Goal: Information Seeking & Learning: Learn about a topic

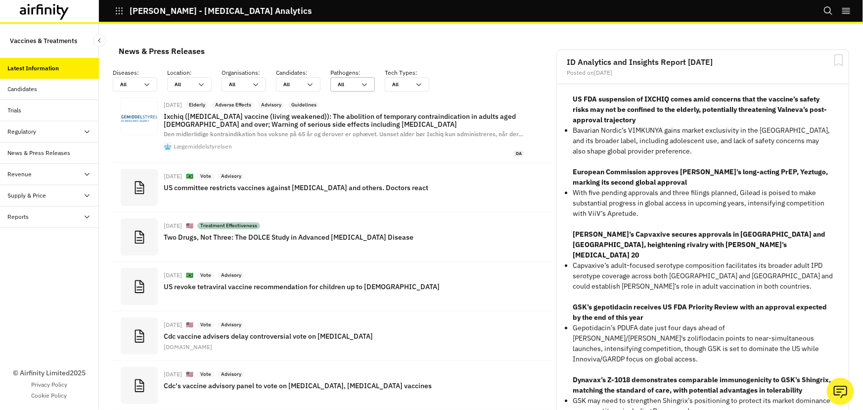
scroll to position [723, 290]
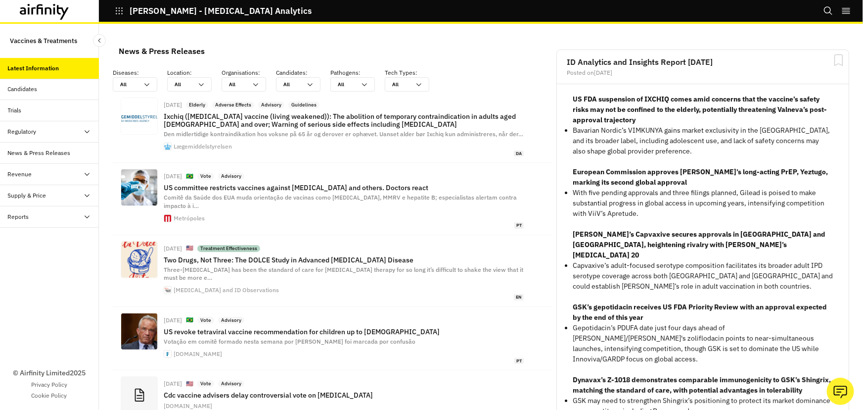
click at [54, 82] on div "Candidates" at bounding box center [49, 89] width 99 height 21
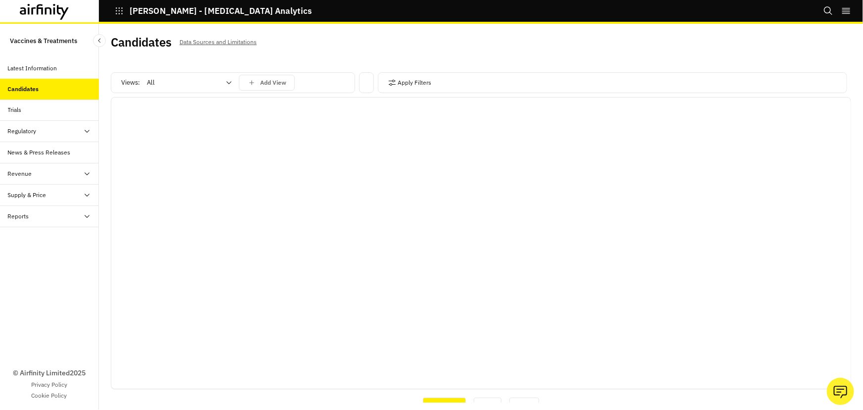
click at [213, 81] on div at bounding box center [183, 83] width 73 height 12
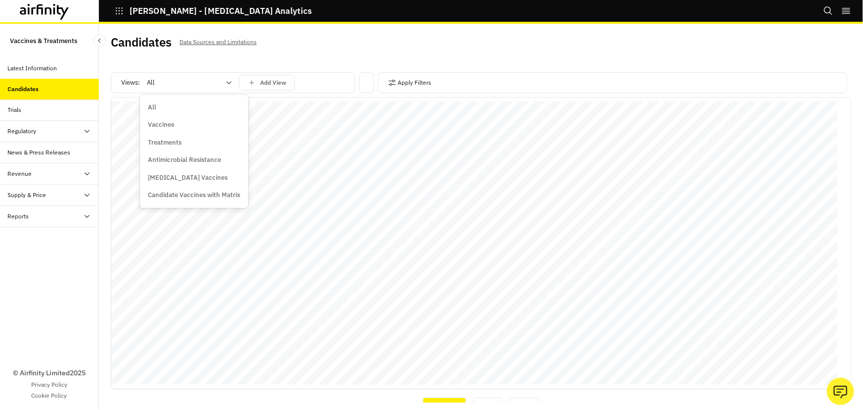
click at [177, 123] on div "Vaccines" at bounding box center [194, 125] width 92 height 10
click at [286, 79] on p "Add View" at bounding box center [273, 82] width 26 height 7
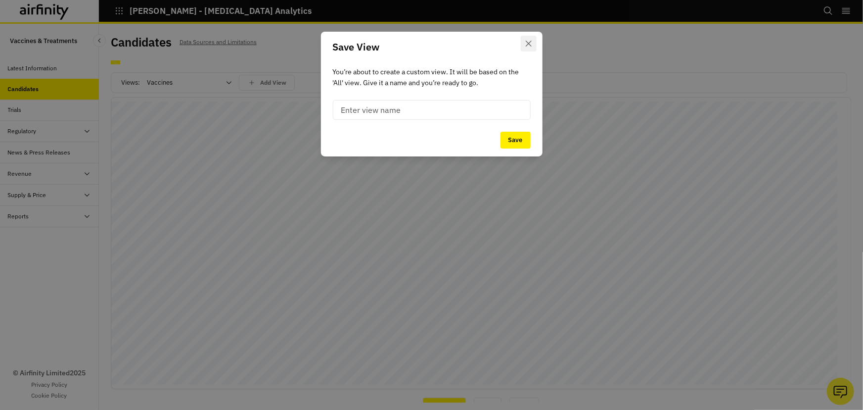
click at [527, 40] on button "Close" at bounding box center [529, 44] width 16 height 16
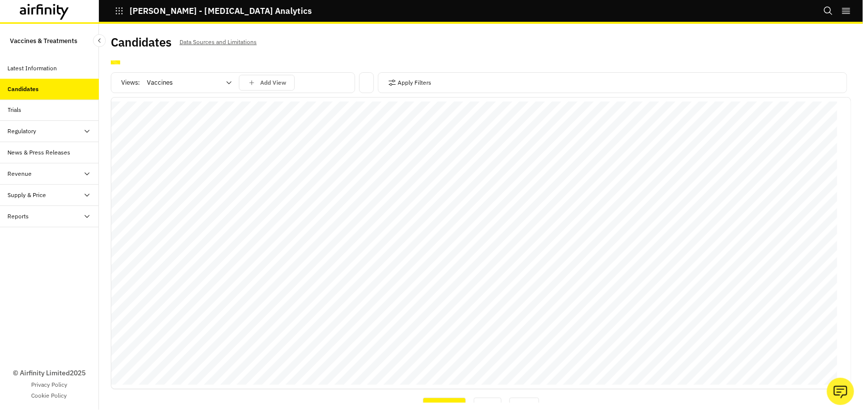
click at [402, 81] on p "You’re about to create a custom view. It will be based on the ' All ' view. Giv…" at bounding box center [432, 77] width 198 height 22
click at [388, 81] on icon "button" at bounding box center [392, 83] width 8 height 8
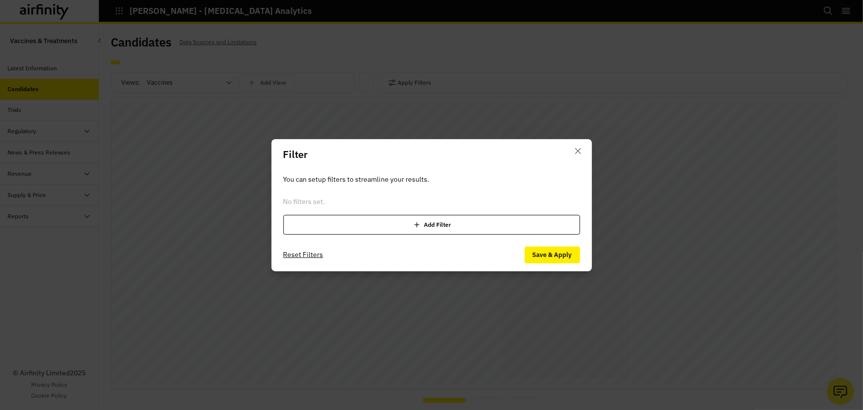
click at [361, 223] on div "Add Filter" at bounding box center [431, 225] width 297 height 20
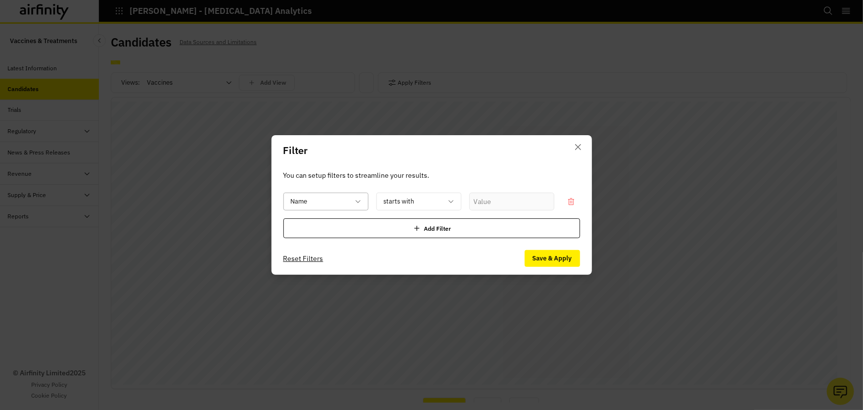
click at [337, 200] on div at bounding box center [320, 201] width 58 height 12
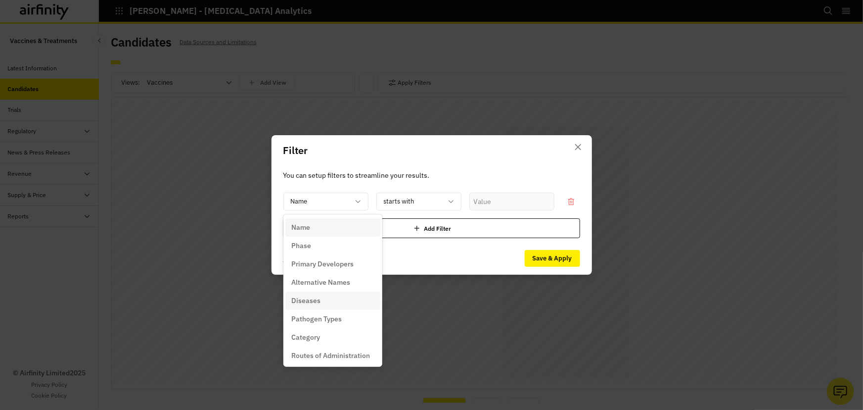
click at [315, 301] on p "Diseases" at bounding box center [305, 300] width 29 height 10
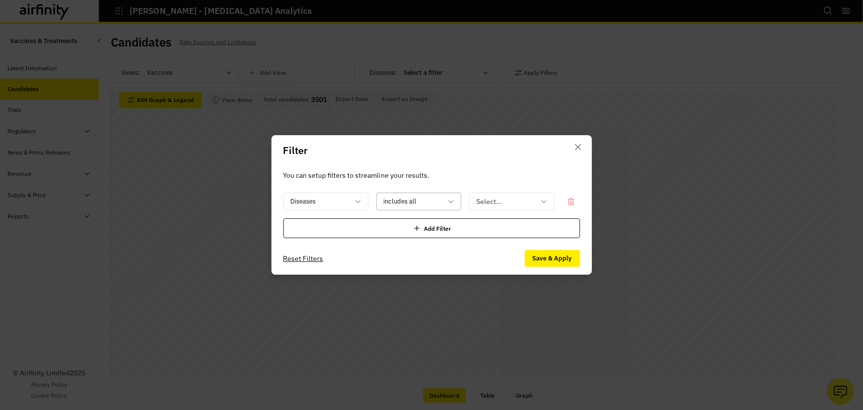
click at [412, 204] on div at bounding box center [413, 201] width 58 height 12
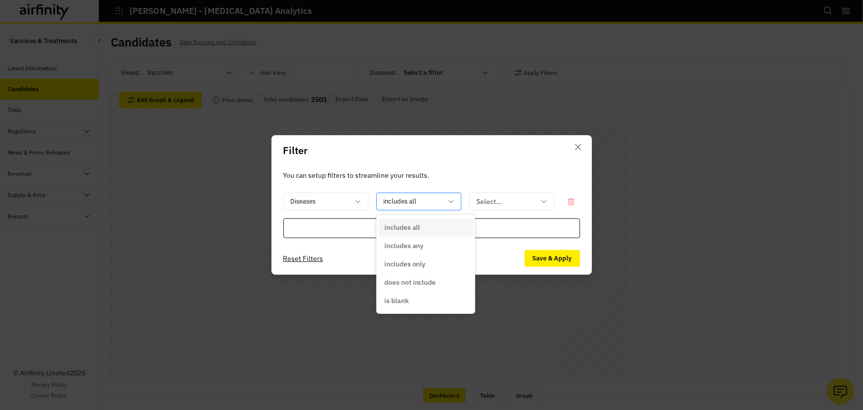
click at [423, 199] on div at bounding box center [413, 201] width 58 height 12
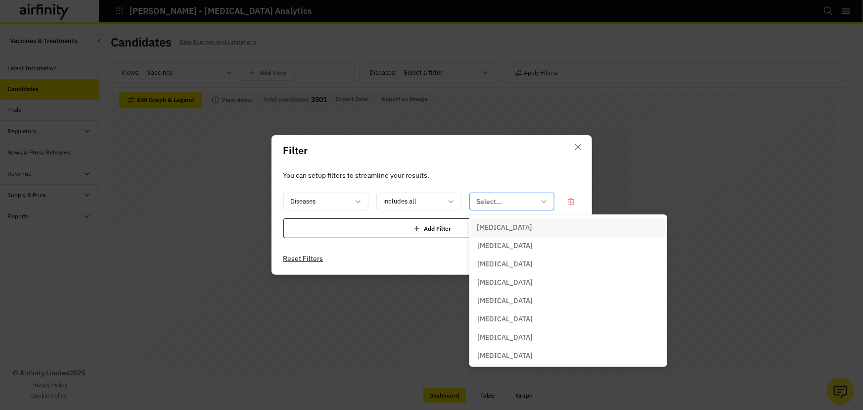
click at [485, 197] on div at bounding box center [506, 201] width 58 height 12
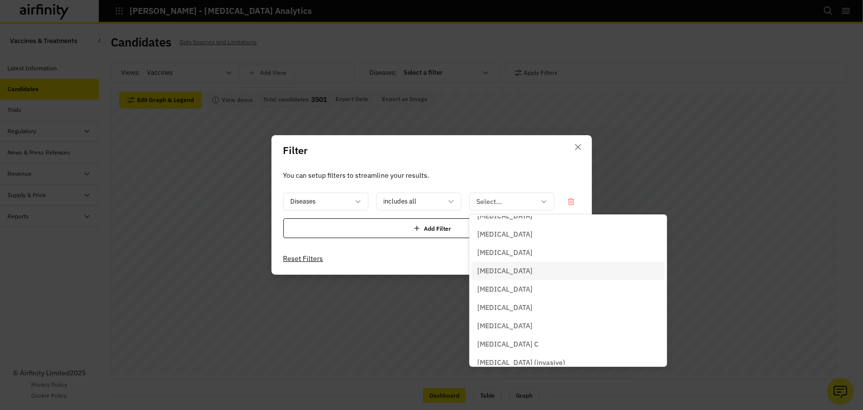
click at [499, 272] on p "[MEDICAL_DATA]" at bounding box center [504, 271] width 55 height 10
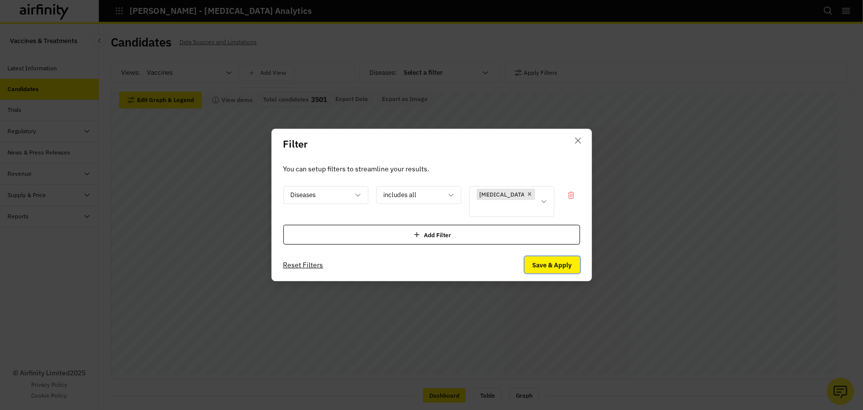
click at [566, 257] on button "Save & Apply" at bounding box center [552, 264] width 55 height 17
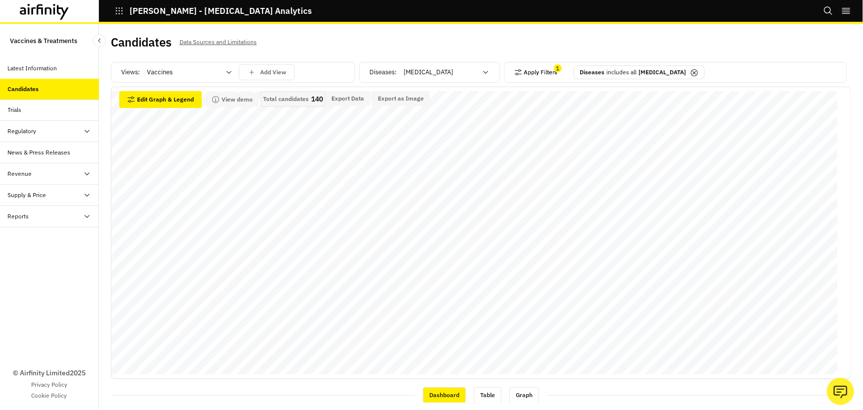
scroll to position [0, 0]
click at [539, 72] on button "Apply Filters" at bounding box center [536, 73] width 44 height 16
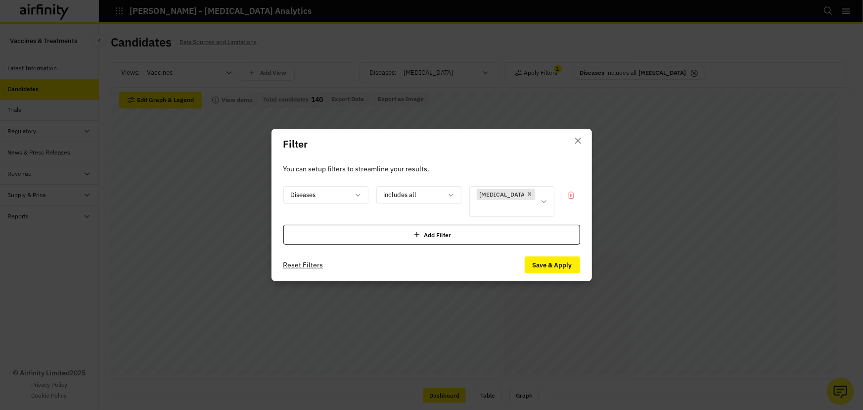
click at [478, 230] on div "Add Filter" at bounding box center [431, 235] width 297 height 20
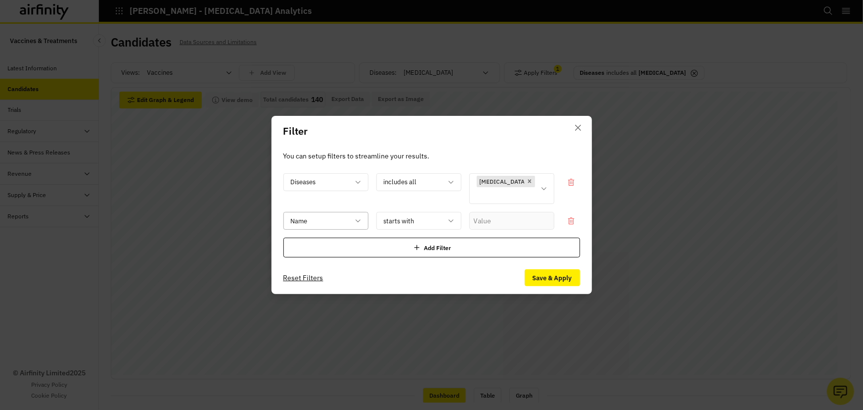
click at [313, 215] on div at bounding box center [320, 221] width 58 height 12
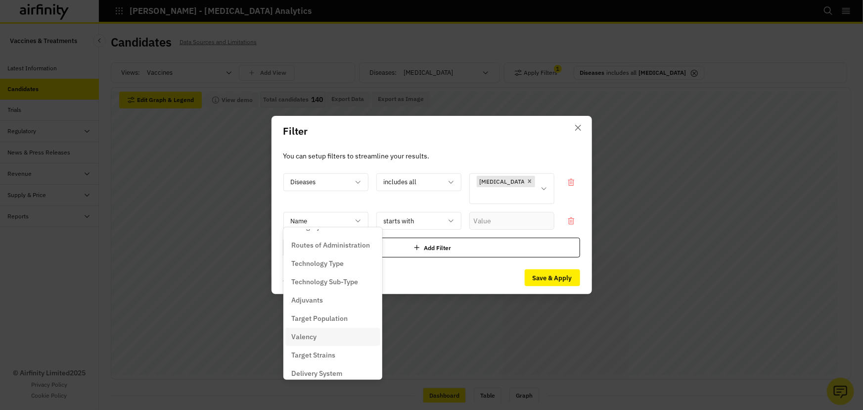
scroll to position [135, 0]
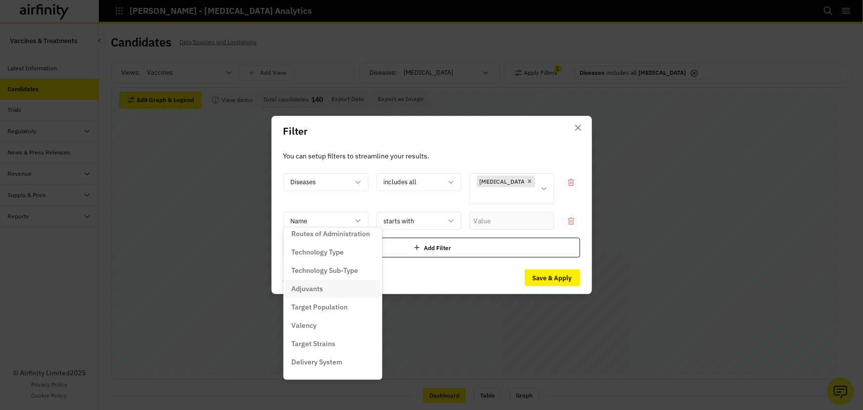
click at [338, 289] on div "Adjuvants" at bounding box center [332, 288] width 83 height 10
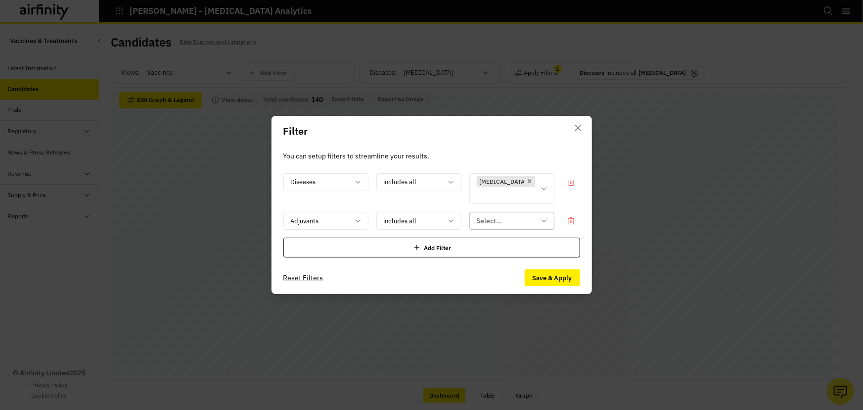
click at [490, 215] on div at bounding box center [506, 221] width 58 height 12
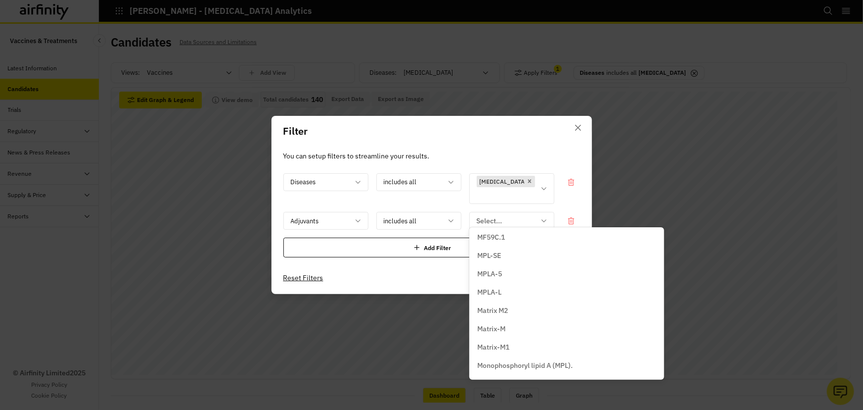
scroll to position [1618, 0]
click at [502, 323] on p "Matrix-M" at bounding box center [491, 324] width 28 height 10
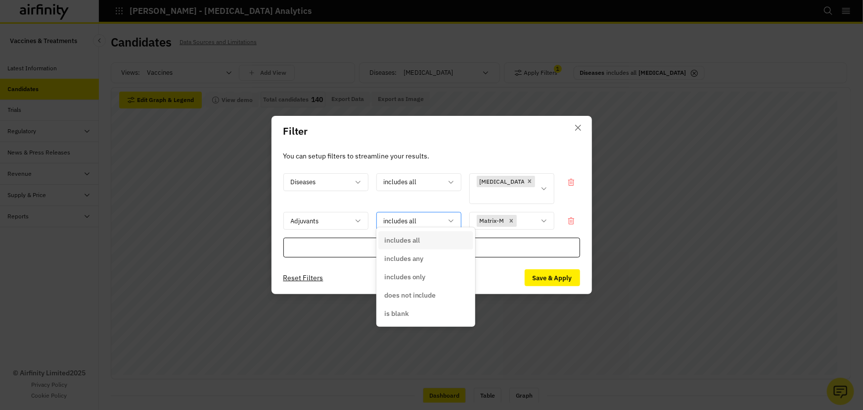
click at [446, 215] on div "includes all" at bounding box center [412, 221] width 70 height 16
click at [428, 255] on div "includes any" at bounding box center [425, 258] width 83 height 10
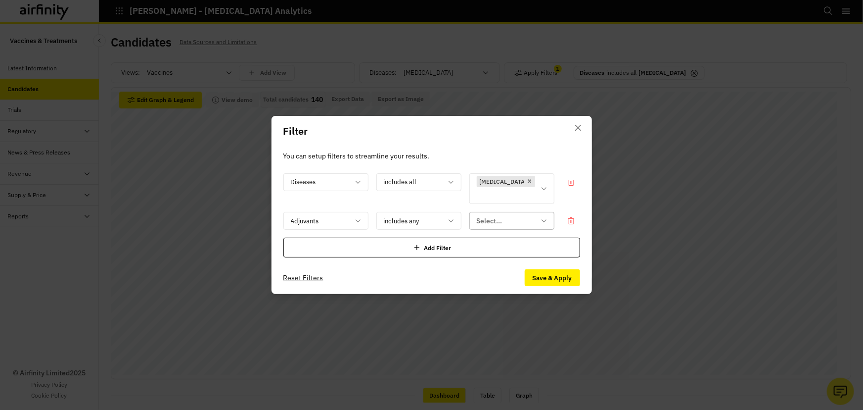
click at [539, 213] on div "Select..." at bounding box center [505, 221] width 70 height 16
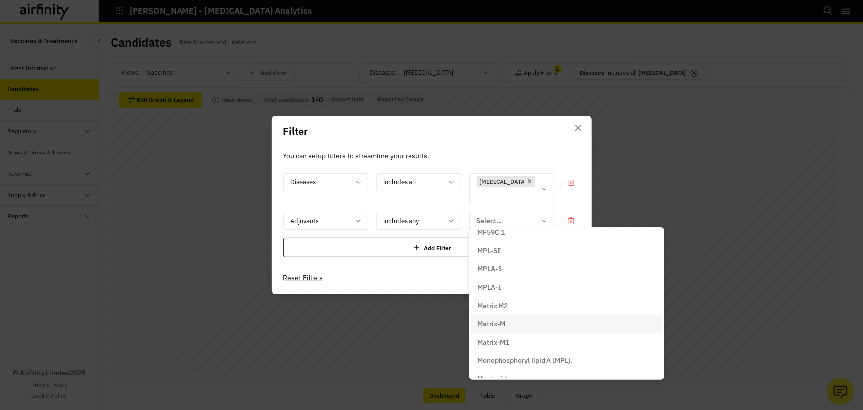
click at [507, 326] on div "Matrix-M" at bounding box center [566, 324] width 179 height 10
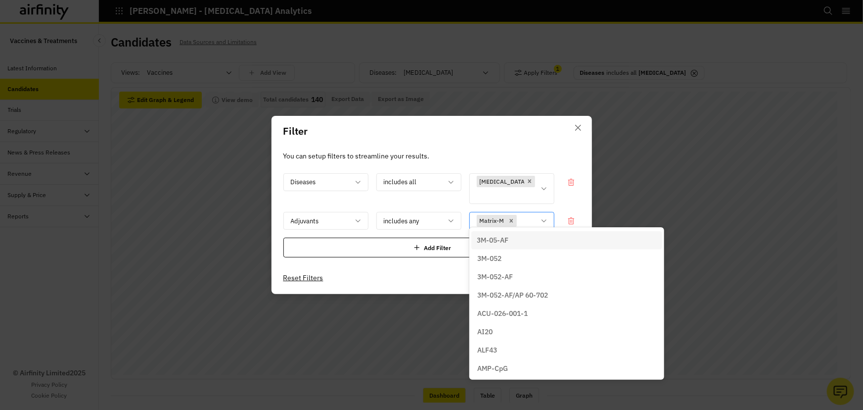
click at [547, 217] on icon at bounding box center [544, 221] width 8 height 8
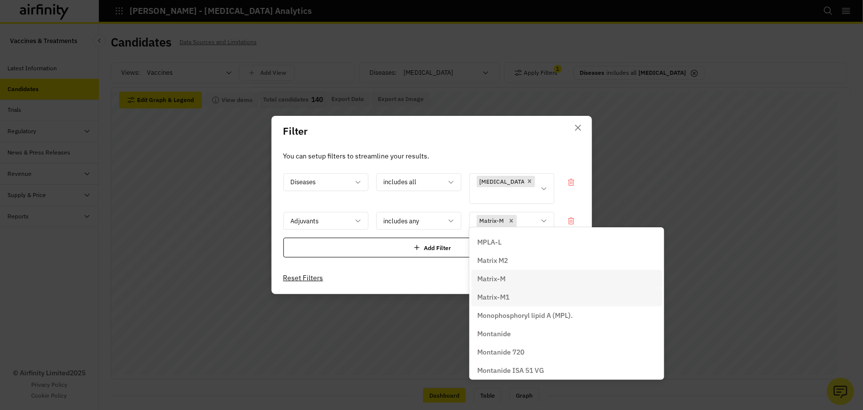
click at [514, 297] on div "Matrix-M1" at bounding box center [566, 297] width 179 height 10
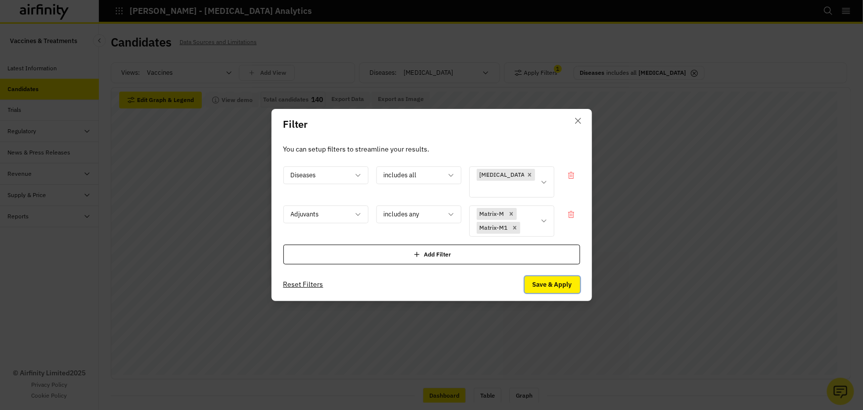
click at [548, 276] on button "Save & Apply" at bounding box center [552, 284] width 55 height 17
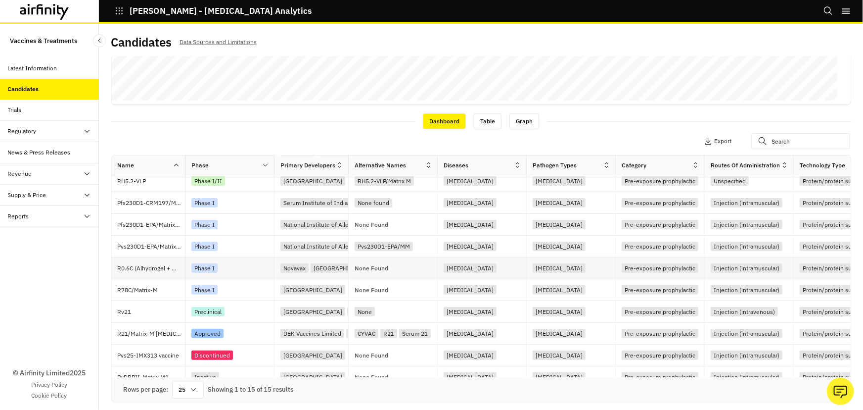
scroll to position [127, 0]
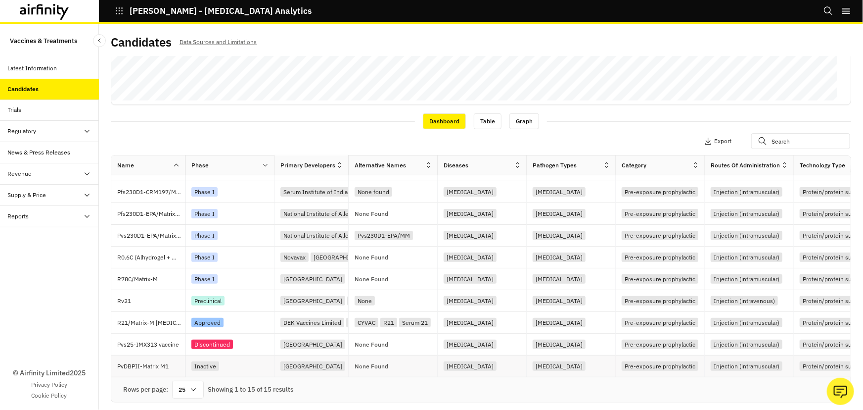
click at [134, 363] on p "PvDBPII-Matrix M1" at bounding box center [151, 366] width 68 height 10
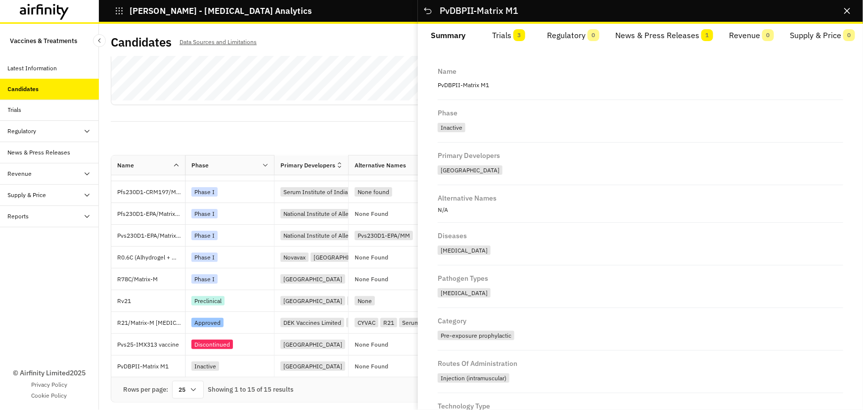
click at [509, 33] on button "Trials 3" at bounding box center [509, 36] width 61 height 24
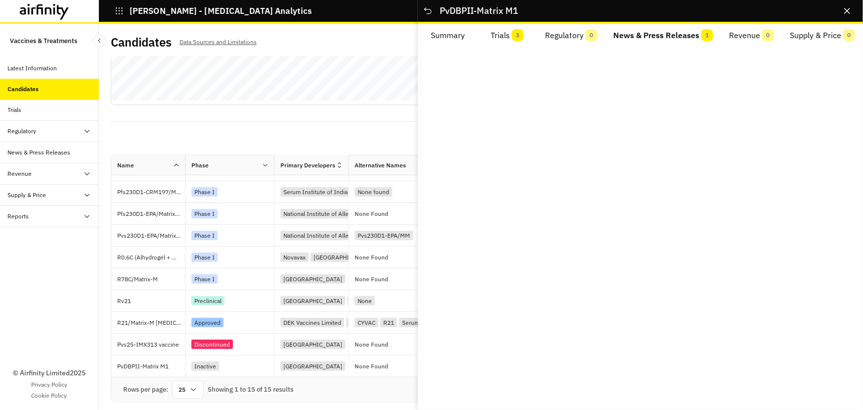
click at [652, 33] on button "News & Press Releases 1" at bounding box center [663, 36] width 116 height 24
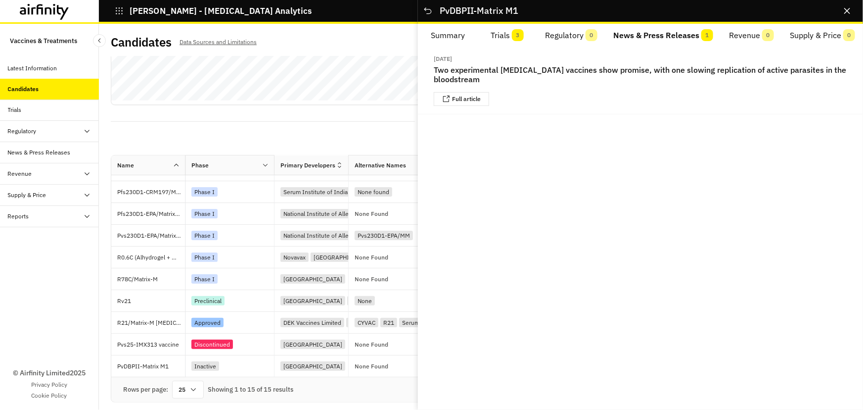
click at [510, 37] on button "Trials 3" at bounding box center [508, 36] width 60 height 24
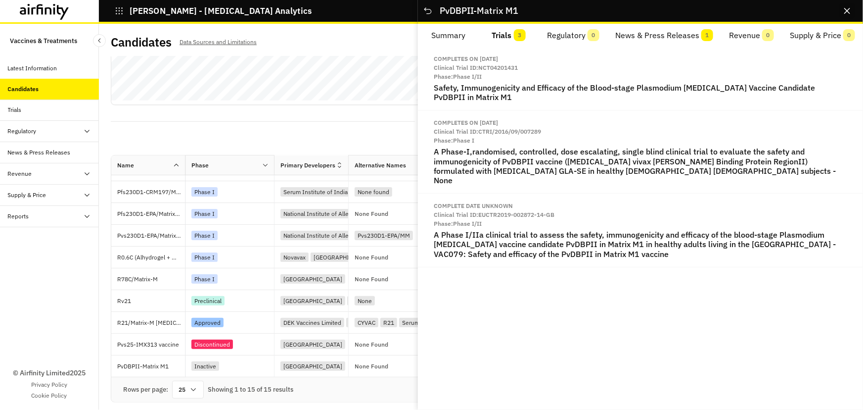
click at [692, 11] on icon "Close" at bounding box center [847, 11] width 6 height 6
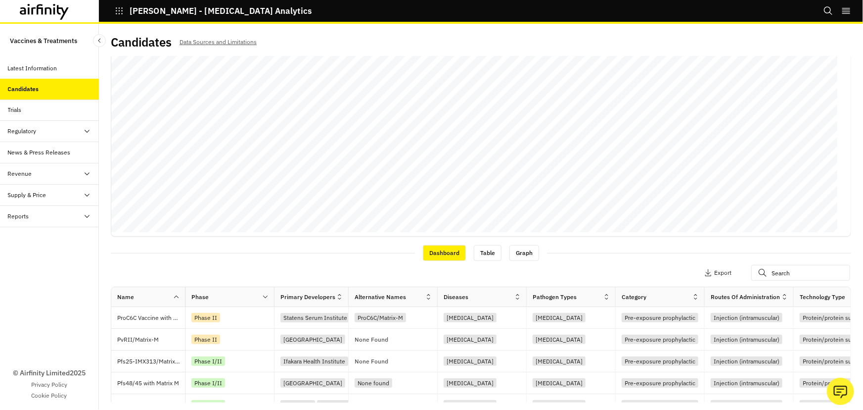
scroll to position [0, 0]
